Goal: Task Accomplishment & Management: Complete application form

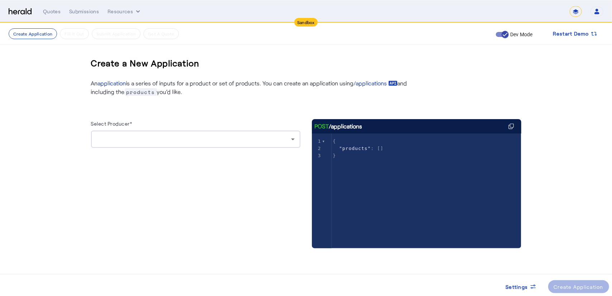
click at [245, 133] on div at bounding box center [196, 139] width 198 height 17
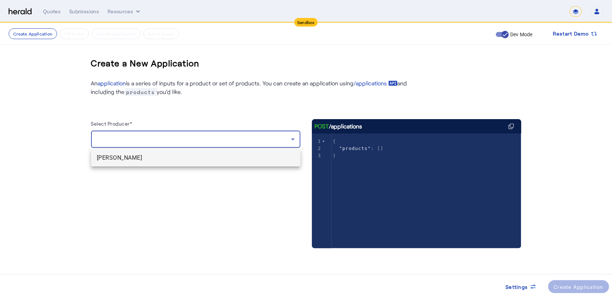
click at [166, 163] on mat-option "[PERSON_NAME]" at bounding box center [195, 157] width 209 height 17
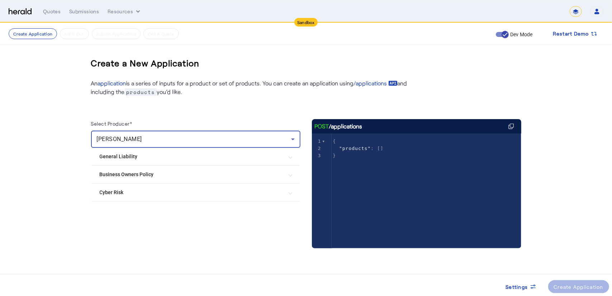
click at [150, 175] on Policy "Business Owners Policy" at bounding box center [192, 175] width 184 height 8
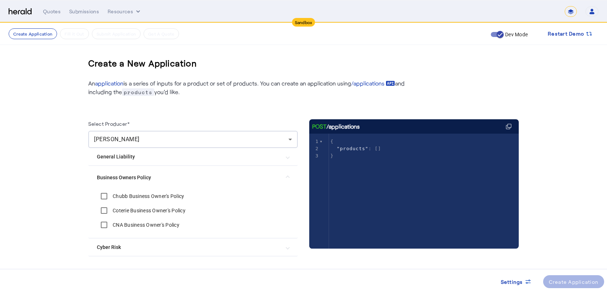
click at [148, 195] on label "Chubb Business Owner's Policy" at bounding box center [147, 195] width 73 height 7
click at [581, 284] on div "Create Application" at bounding box center [574, 282] width 50 height 8
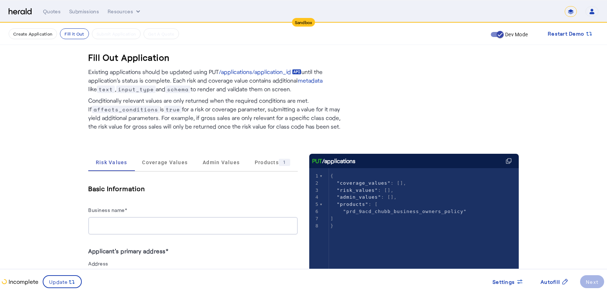
scroll to position [11, 0]
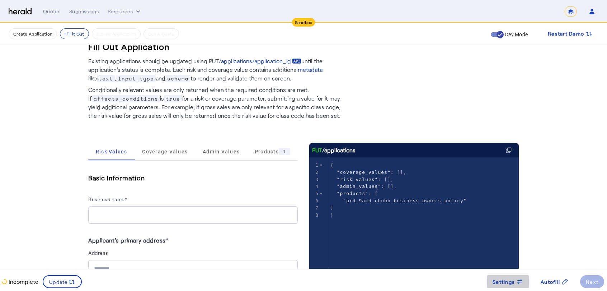
click at [492, 275] on span at bounding box center [508, 281] width 42 height 17
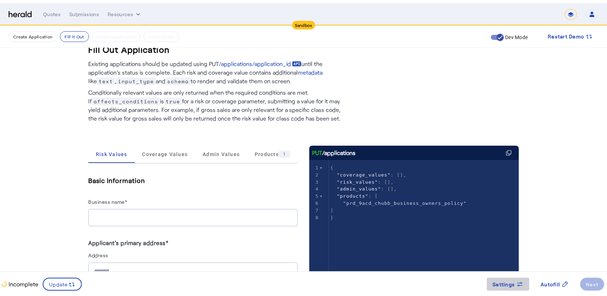
scroll to position [0, 0]
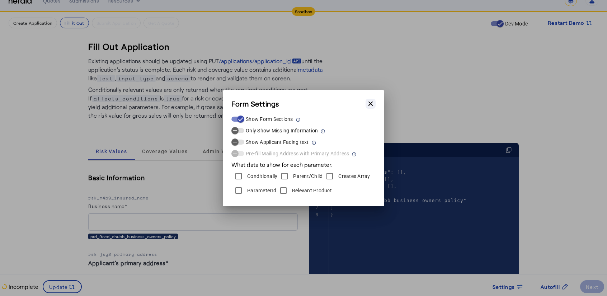
click at [367, 103] on icon "button" at bounding box center [370, 103] width 7 height 7
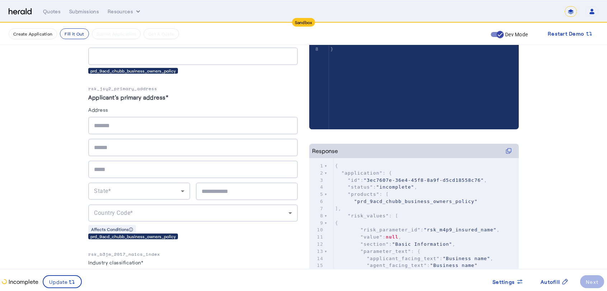
scroll to position [183, 0]
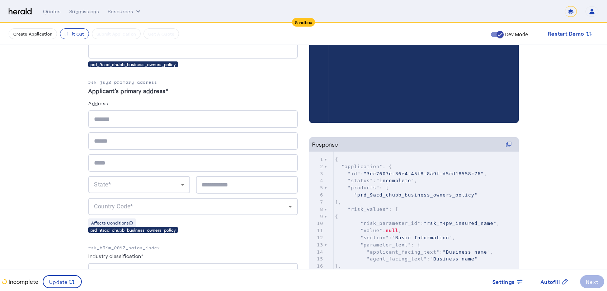
click at [412, 216] on pre "{" at bounding box center [426, 216] width 185 height 7
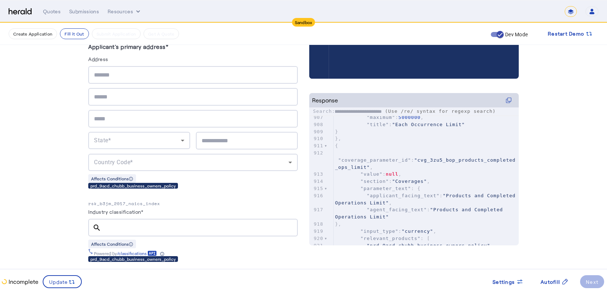
scroll to position [227, 0]
type input "**********"
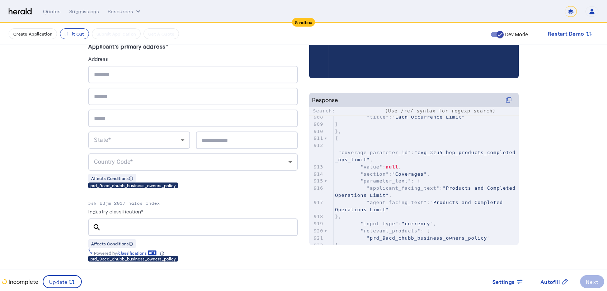
type input "**********"
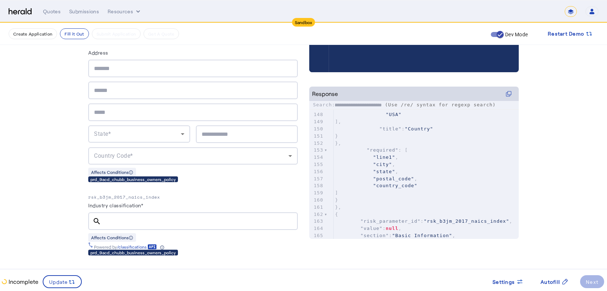
type textarea "********"
click at [387, 151] on span ""required"" at bounding box center [383, 149] width 32 height 5
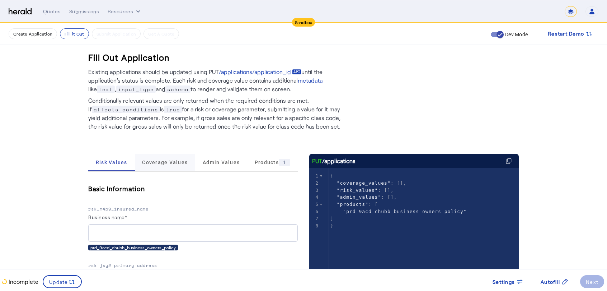
click at [166, 154] on span "Coverage Values" at bounding box center [165, 162] width 46 height 17
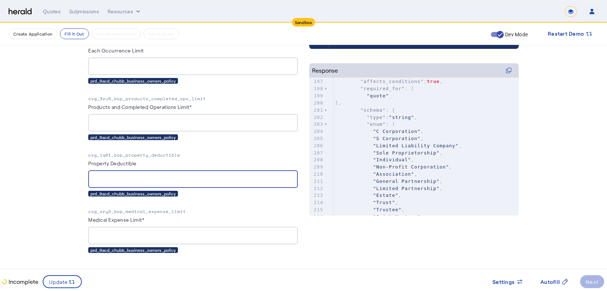
click at [198, 178] on input "Property Deductible" at bounding box center [193, 179] width 198 height 9
click at [44, 193] on fill-application-step "Create Application Fill it Out Submit Application Get A Quote Dev Mode Restart …" at bounding box center [303, 29] width 607 height 527
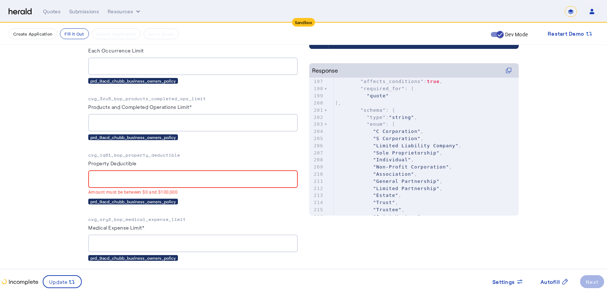
click at [62, 185] on fill-application-step "Create Application Fill it Out Submit Application Get A Quote Dev Mode Restart …" at bounding box center [303, 33] width 607 height 534
click at [403, 173] on span ""General Partnership"" at bounding box center [406, 174] width 66 height 5
click at [417, 178] on pre ""Limited Partnership" ," at bounding box center [426, 181] width 185 height 7
type input "*"
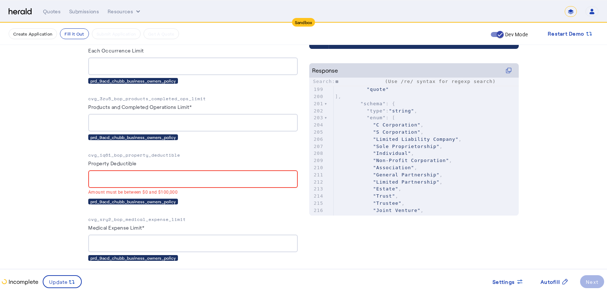
type input "*"
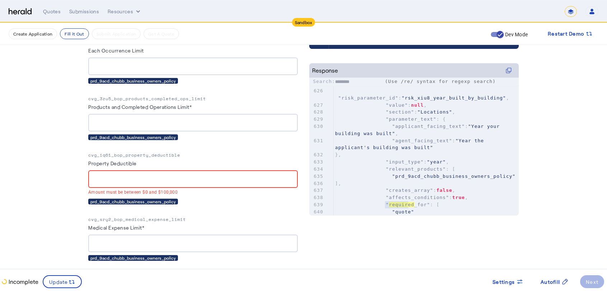
scroll to position [4800, 0]
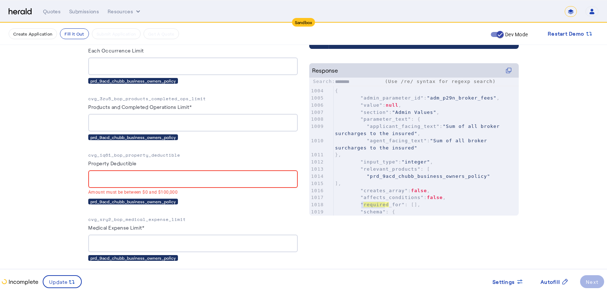
type input "********"
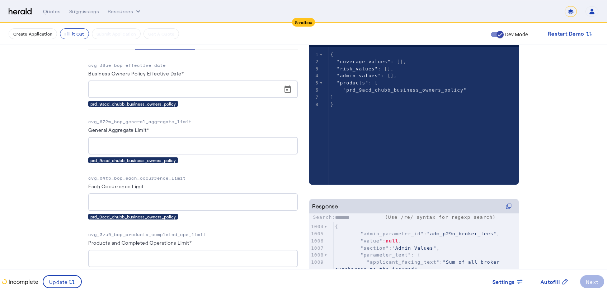
scroll to position [0, 0]
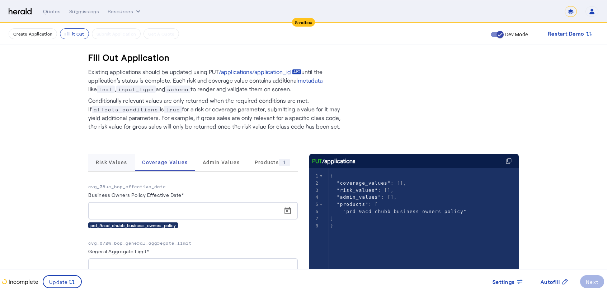
type textarea "********"
click at [95, 162] on div "Risk Values" at bounding box center [111, 162] width 47 height 17
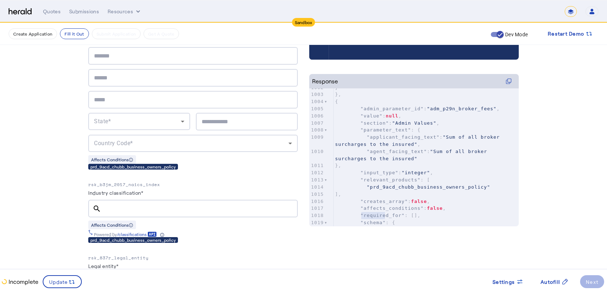
scroll to position [339, 0]
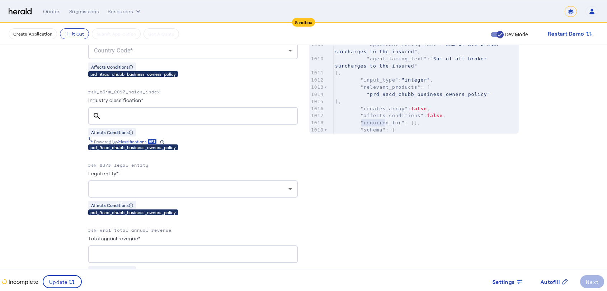
click at [159, 112] on input "Industry classification*" at bounding box center [199, 116] width 185 height 9
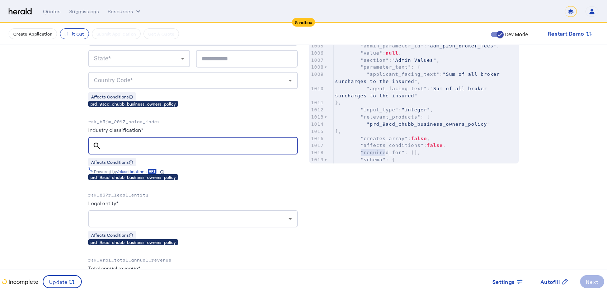
scroll to position [224, 0]
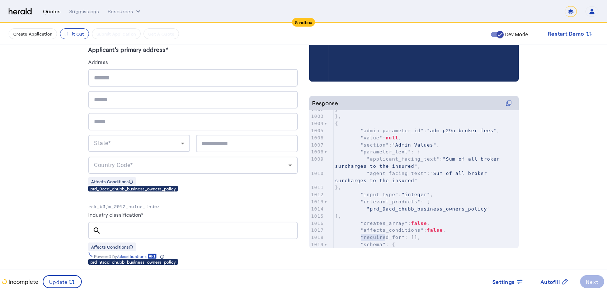
click at [47, 10] on div "Quotes" at bounding box center [52, 11] width 18 height 7
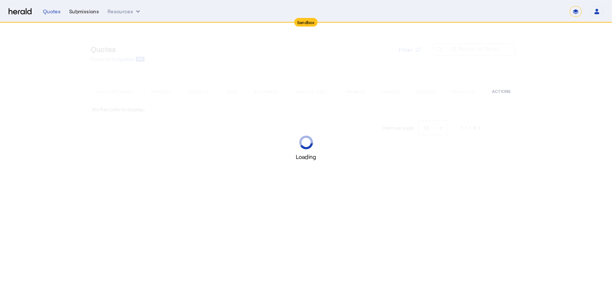
click at [86, 9] on div "Submissions" at bounding box center [84, 11] width 30 height 7
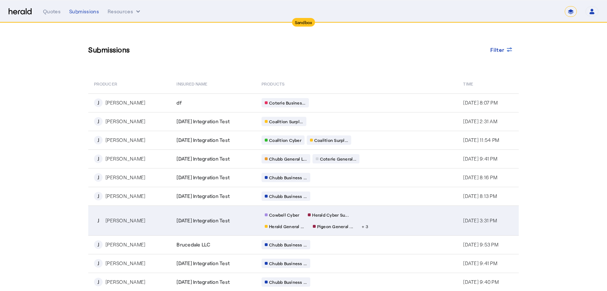
scroll to position [20, 0]
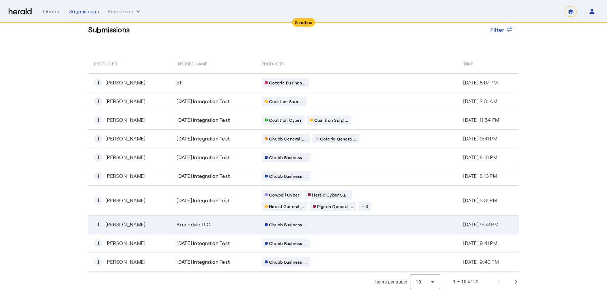
click at [176, 223] on span "Brucedale LLC" at bounding box center [193, 224] width 34 height 7
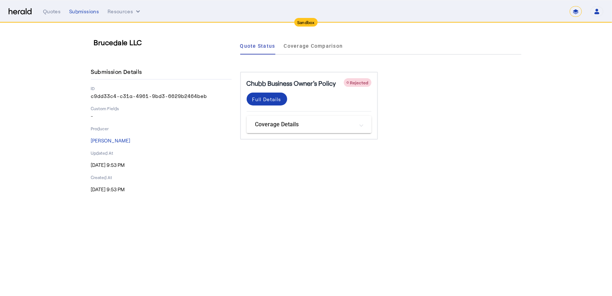
click at [310, 124] on mat-panel-title "Coverage Details" at bounding box center [304, 124] width 99 height 9
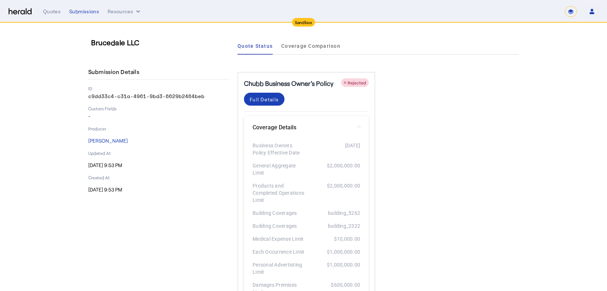
scroll to position [0, 0]
click at [311, 48] on span "Coverage Comparison" at bounding box center [310, 45] width 59 height 5
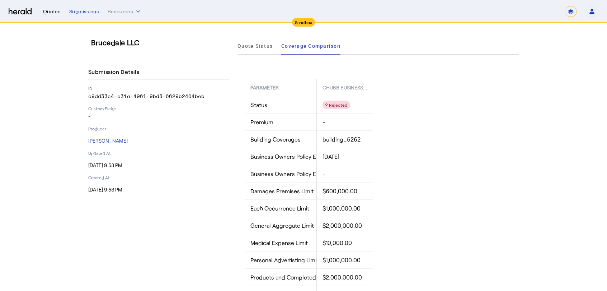
click at [55, 14] on div "Quotes" at bounding box center [52, 11] width 18 height 7
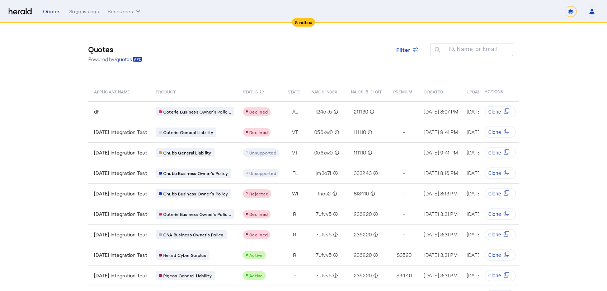
click at [21, 12] on img at bounding box center [20, 11] width 23 height 7
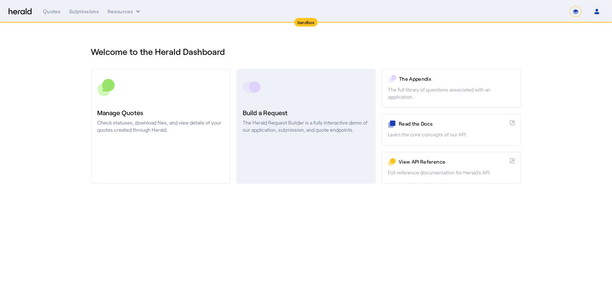
click at [313, 100] on link "Build a Request The Herald Request Builder is a fully interactive demo of our a…" at bounding box center [306, 126] width 140 height 115
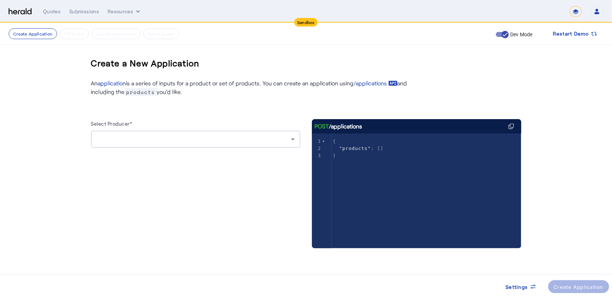
click at [241, 141] on div at bounding box center [194, 139] width 194 height 9
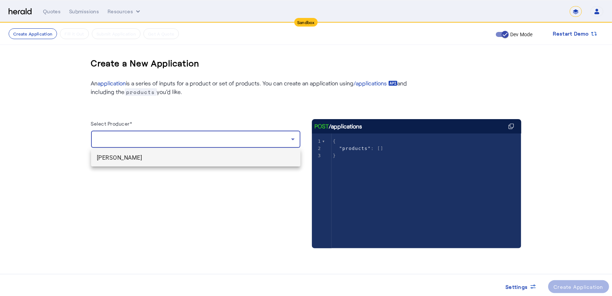
click at [188, 156] on span "[PERSON_NAME]" at bounding box center [196, 158] width 198 height 9
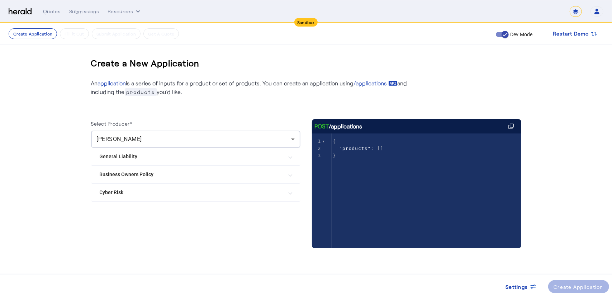
click at [149, 173] on Policy "Business Owners Policy" at bounding box center [192, 175] width 184 height 8
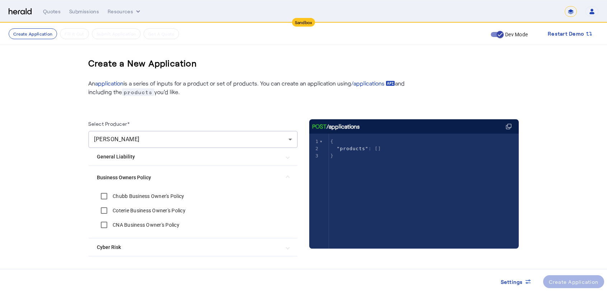
click at [141, 194] on label "Chubb Business Owner's Policy" at bounding box center [147, 195] width 73 height 7
click at [552, 276] on span at bounding box center [573, 281] width 61 height 17
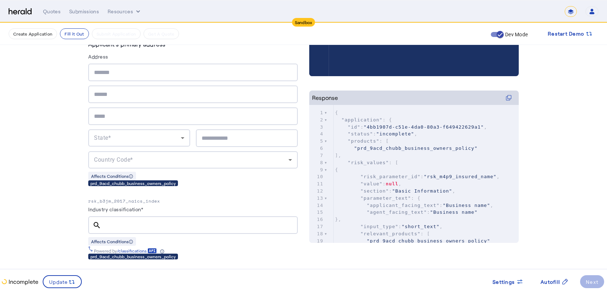
scroll to position [363, 0]
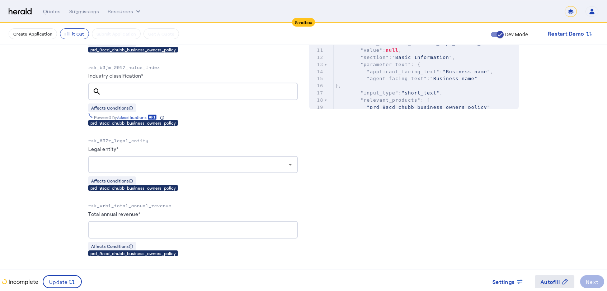
click at [539, 278] on span at bounding box center [554, 281] width 39 height 17
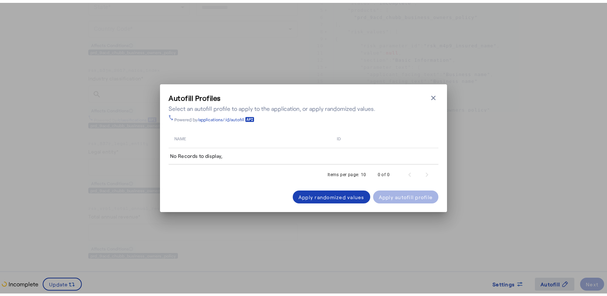
scroll to position [0, 0]
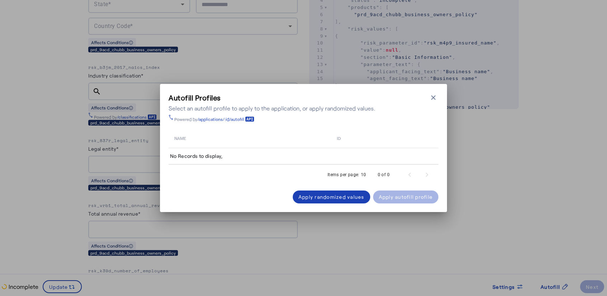
click at [407, 195] on herald-button "Apply autofill profile" at bounding box center [406, 196] width 66 height 13
click at [358, 198] on div "Apply randomized values" at bounding box center [331, 197] width 66 height 8
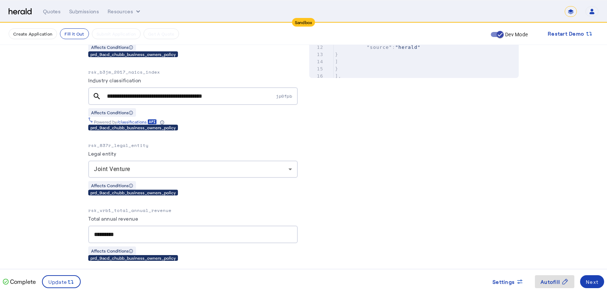
scroll to position [394, 0]
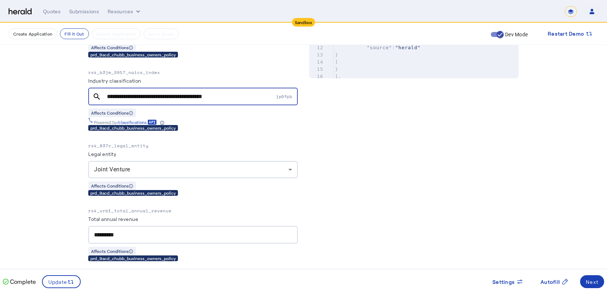
click at [245, 94] on input "**********" at bounding box center [190, 96] width 167 height 9
type input "*"
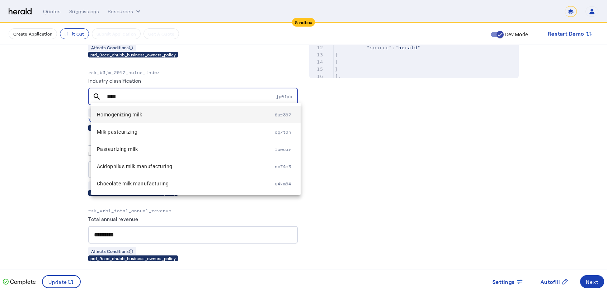
click at [172, 118] on span "Homogenizing milk" at bounding box center [186, 114] width 178 height 9
type input "**********"
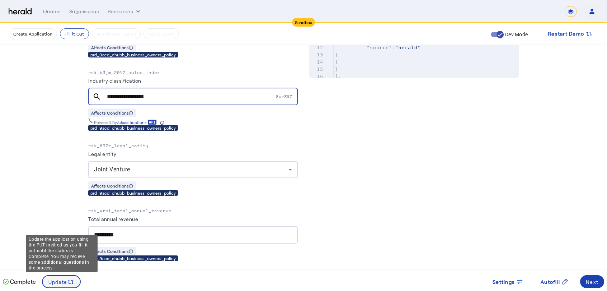
click at [62, 280] on span "Update" at bounding box center [57, 282] width 19 height 8
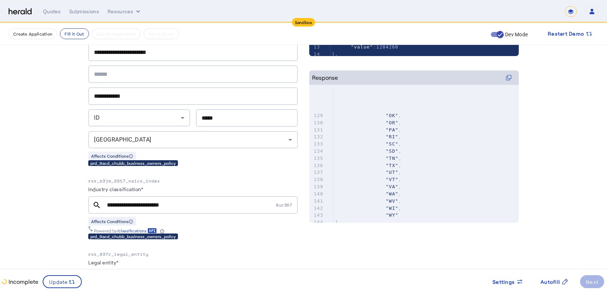
scroll to position [1122, 0]
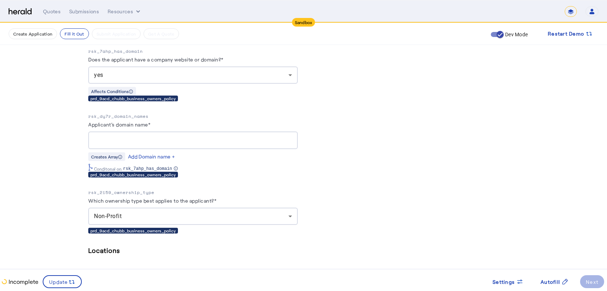
click at [156, 139] on input "Applicant's domain name*" at bounding box center [193, 140] width 198 height 9
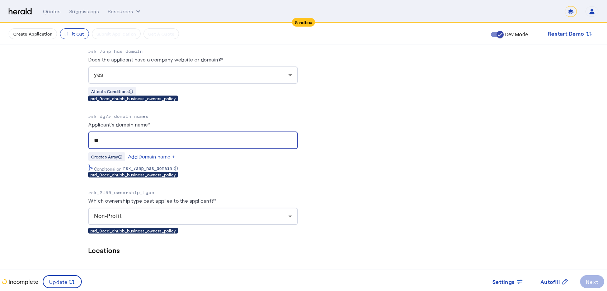
click at [161, 74] on div "yes" at bounding box center [191, 75] width 194 height 9
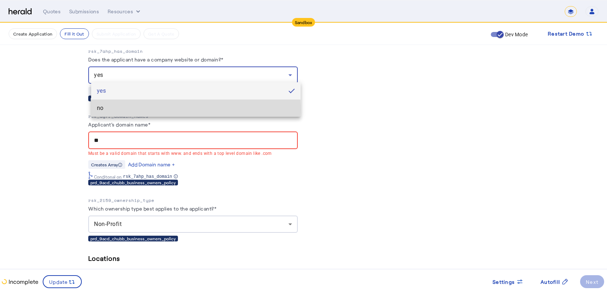
click at [108, 110] on span "no" at bounding box center [196, 108] width 198 height 9
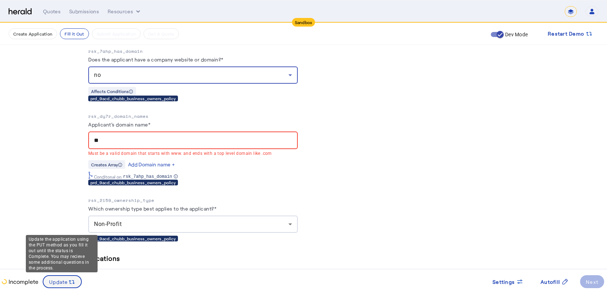
click at [65, 287] on span at bounding box center [62, 281] width 38 height 17
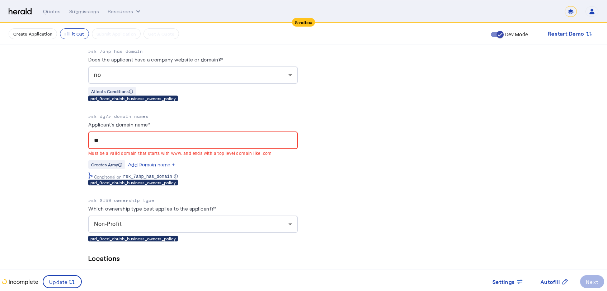
click at [128, 136] on input "**" at bounding box center [193, 140] width 198 height 9
type input "*"
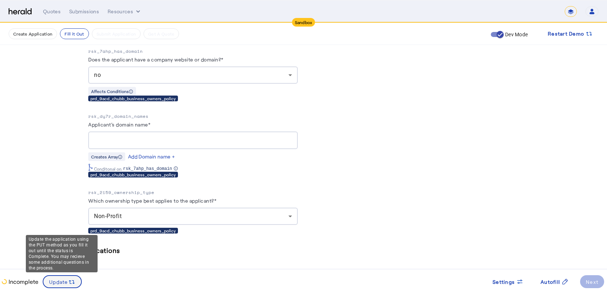
click at [62, 275] on span at bounding box center [62, 281] width 38 height 17
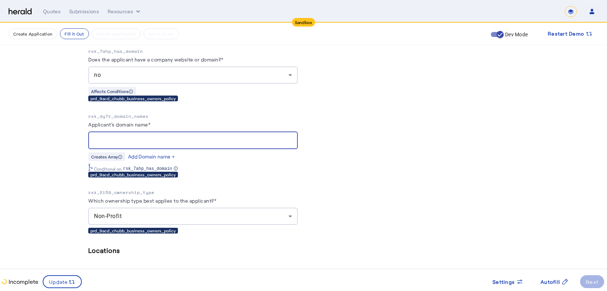
click at [157, 137] on input "Applicant's domain name*" at bounding box center [193, 140] width 198 height 9
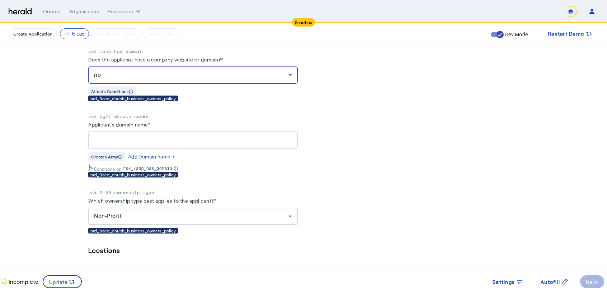
click at [187, 71] on div "no" at bounding box center [191, 75] width 194 height 9
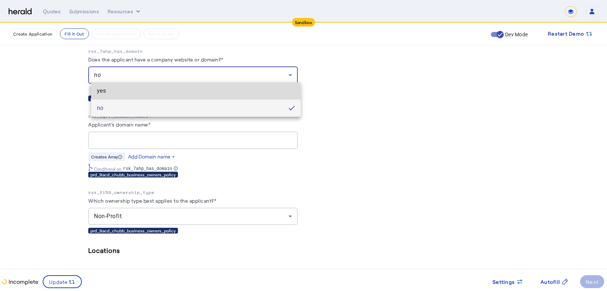
click at [132, 89] on span "yes" at bounding box center [196, 90] width 198 height 9
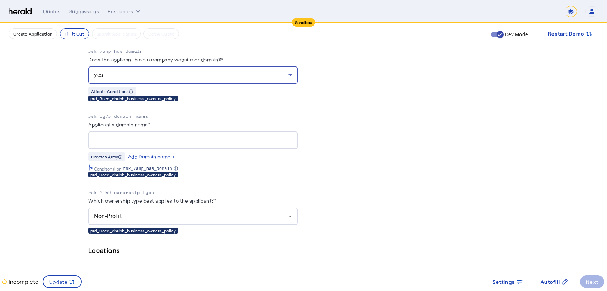
click at [117, 131] on div at bounding box center [193, 140] width 198 height 18
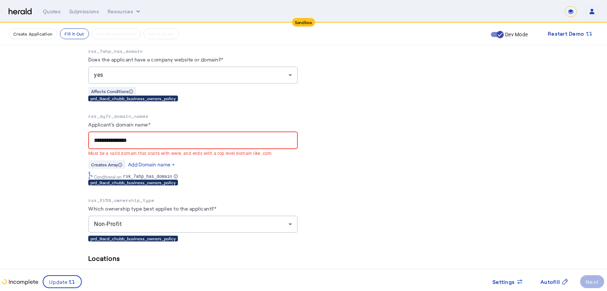
click at [115, 138] on input "**********" at bounding box center [193, 140] width 198 height 9
click at [114, 138] on input "**********" at bounding box center [193, 140] width 198 height 9
type input "**********"
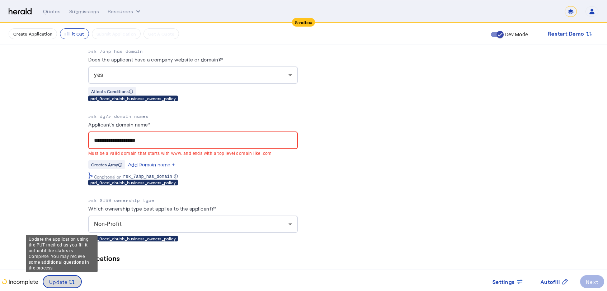
click at [57, 283] on span "Update" at bounding box center [58, 282] width 19 height 8
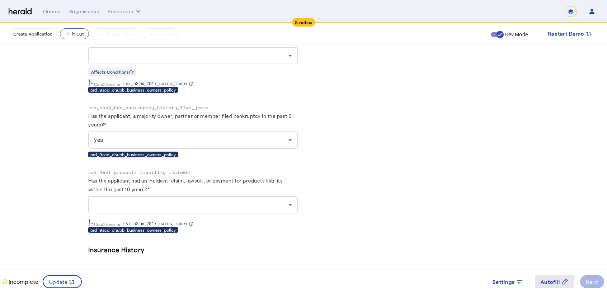
click at [555, 279] on span "Autofill" at bounding box center [550, 282] width 19 height 8
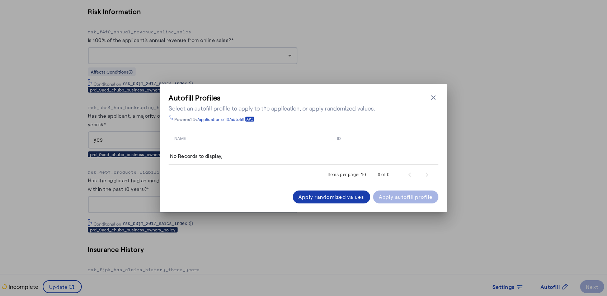
click at [339, 191] on span at bounding box center [331, 196] width 77 height 17
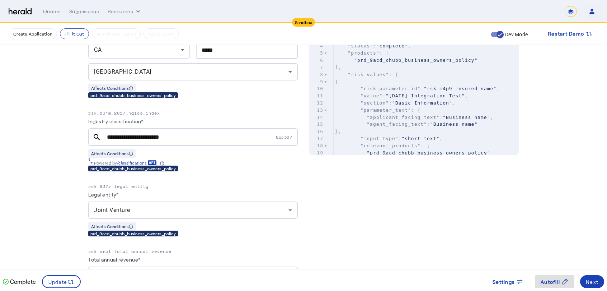
scroll to position [317, 0]
drag, startPoint x: 235, startPoint y: 127, endPoint x: 220, endPoint y: 135, distance: 17.8
click at [220, 135] on div "**********" at bounding box center [190, 137] width 167 height 18
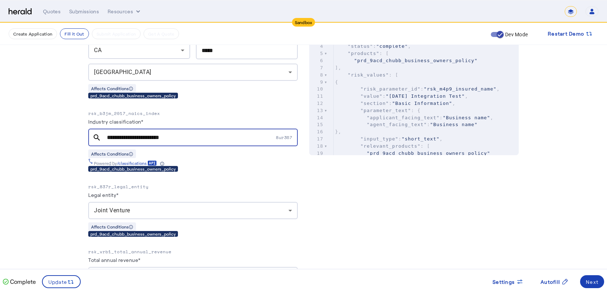
click at [220, 135] on input "**********" at bounding box center [190, 137] width 167 height 9
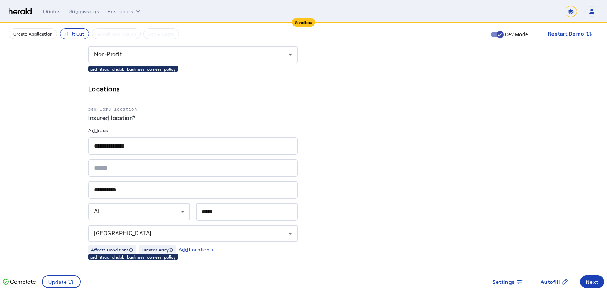
scroll to position [1077, 0]
